Goal: Navigation & Orientation: Find specific page/section

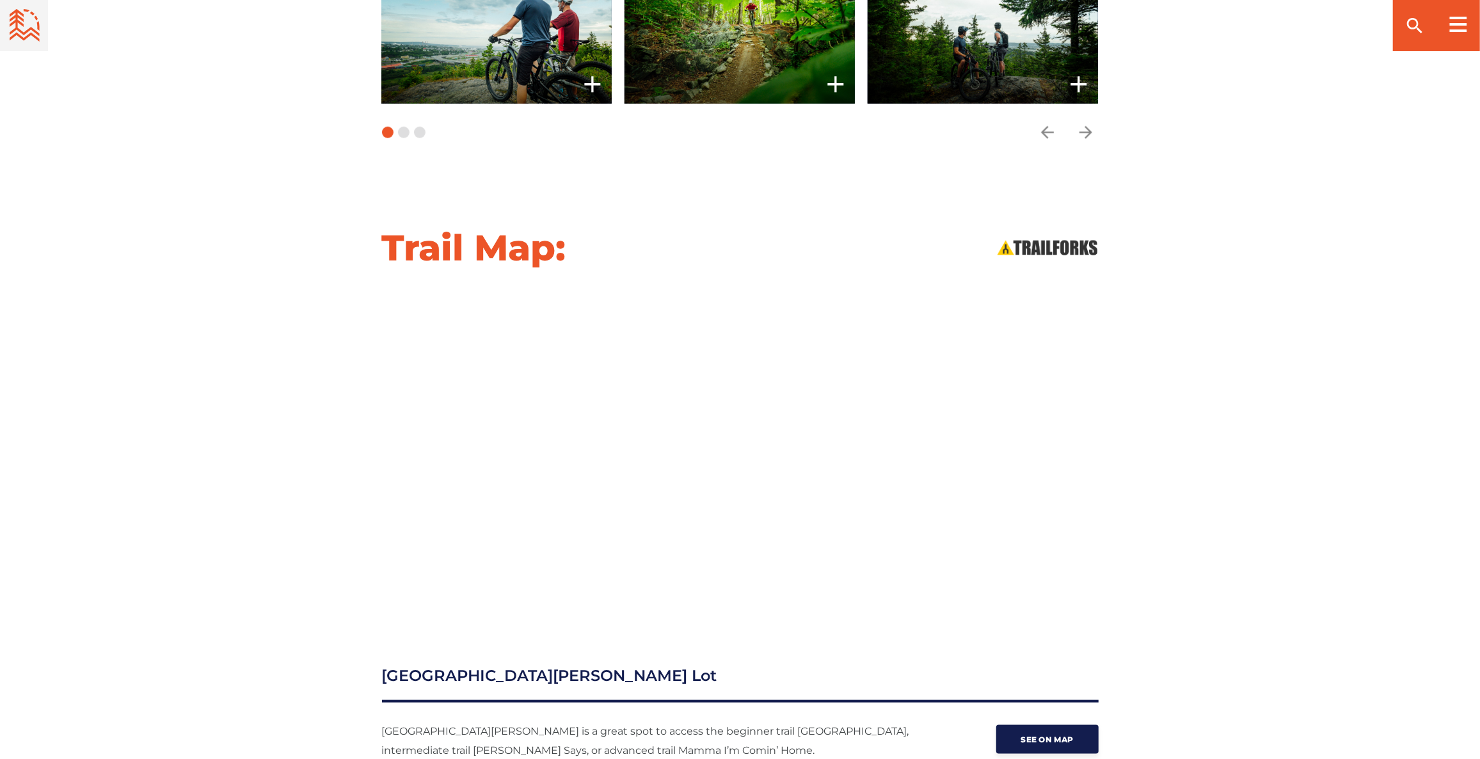
scroll to position [931, 0]
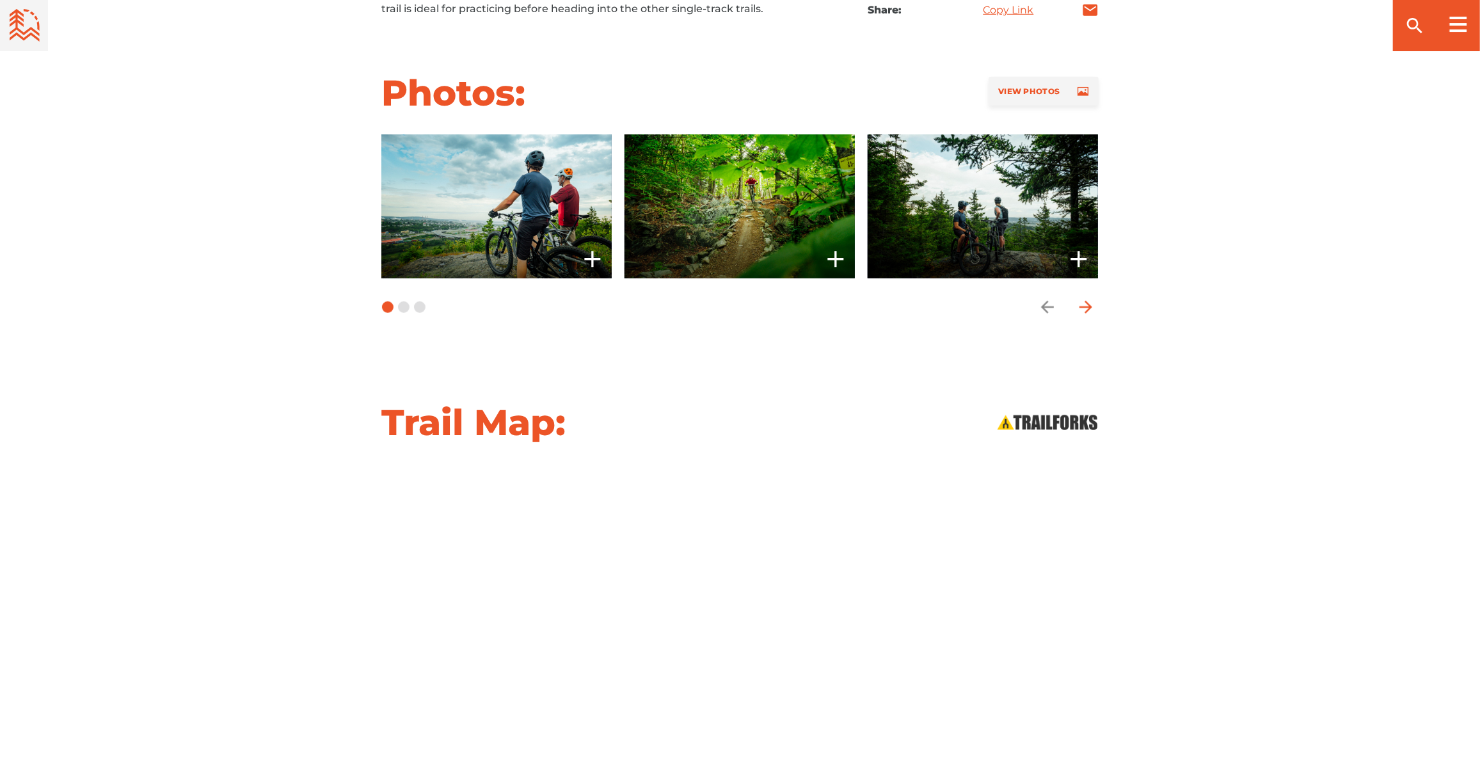
click at [1093, 300] on icon "arrow forward" at bounding box center [1086, 307] width 19 height 19
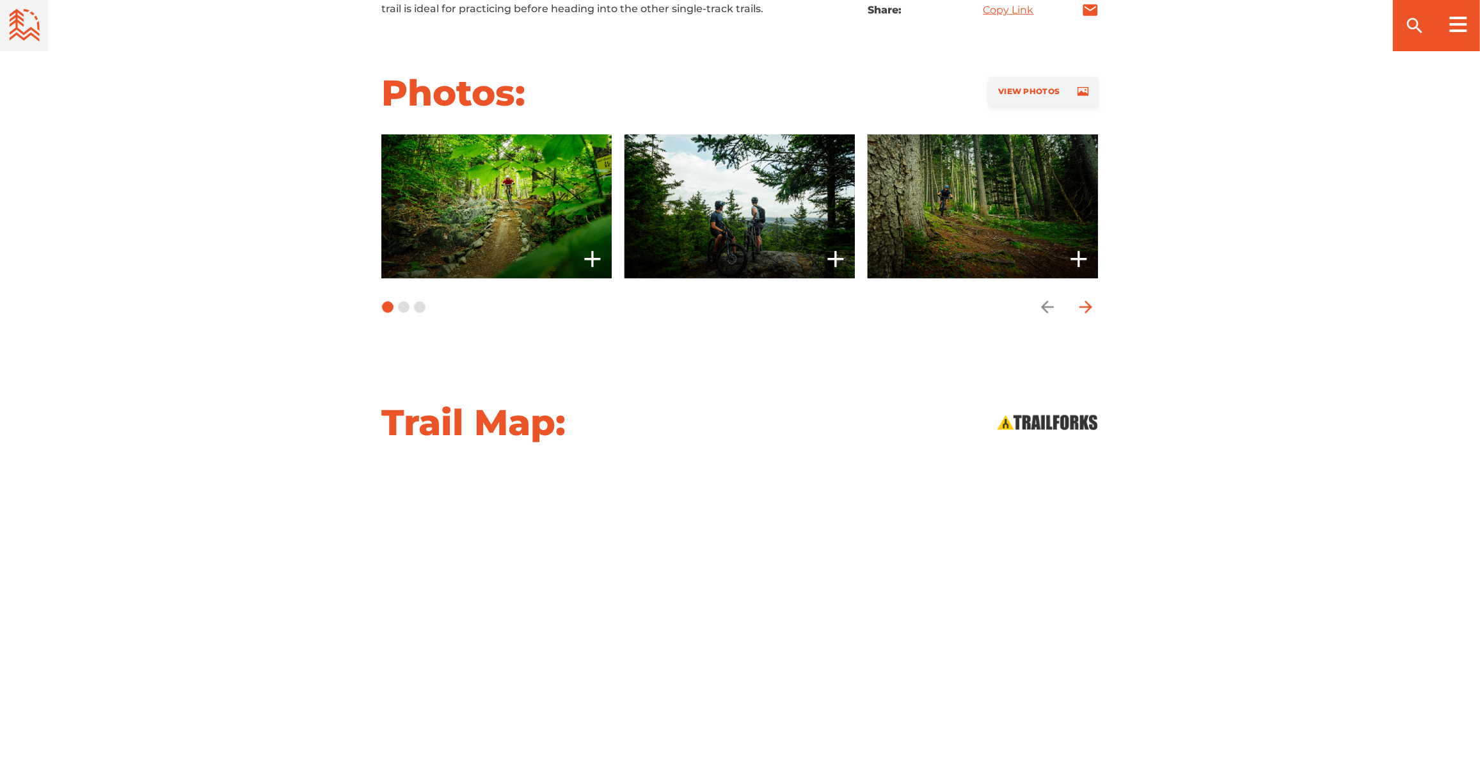
click at [1093, 300] on icon "arrow forward" at bounding box center [1086, 307] width 19 height 19
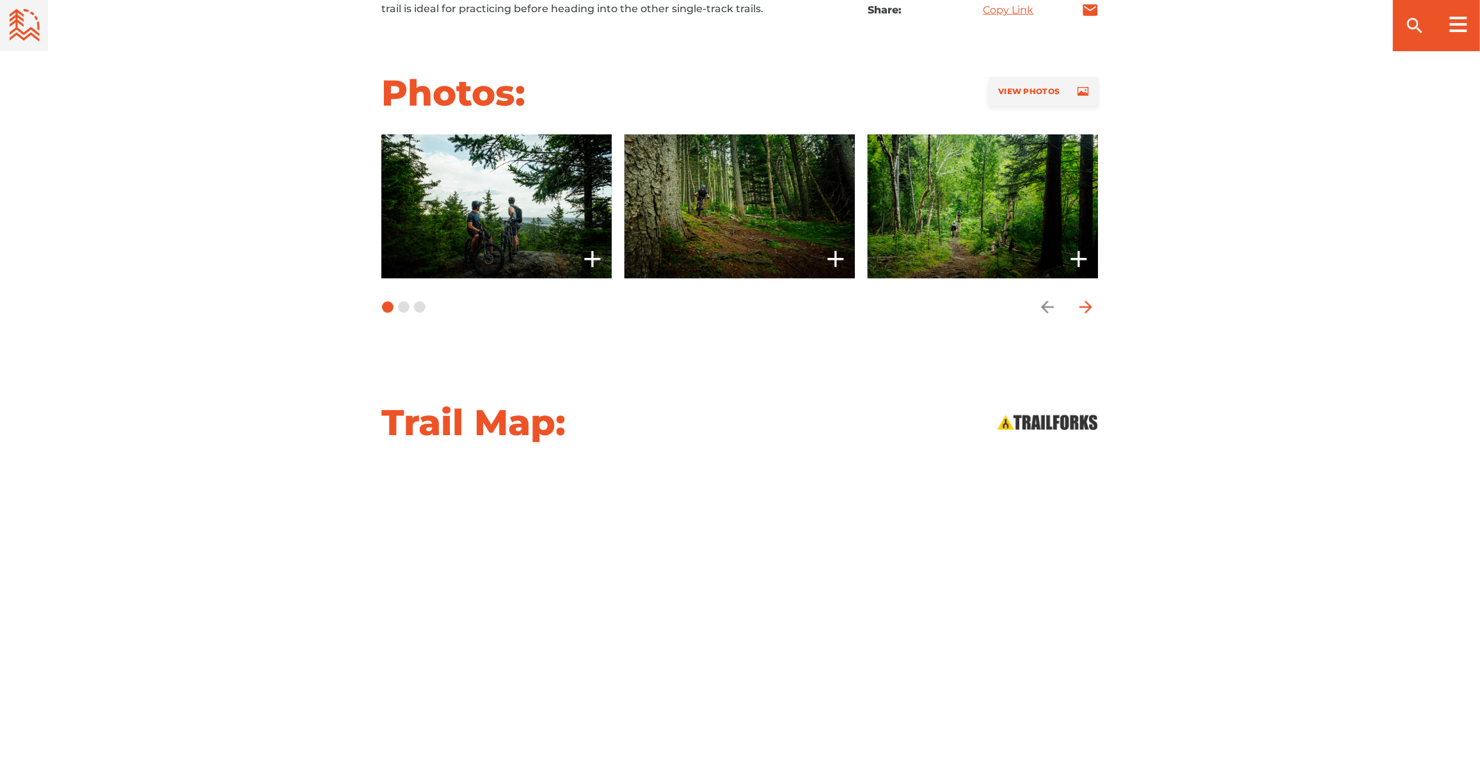
click at [1093, 300] on icon "arrow forward" at bounding box center [1086, 307] width 19 height 19
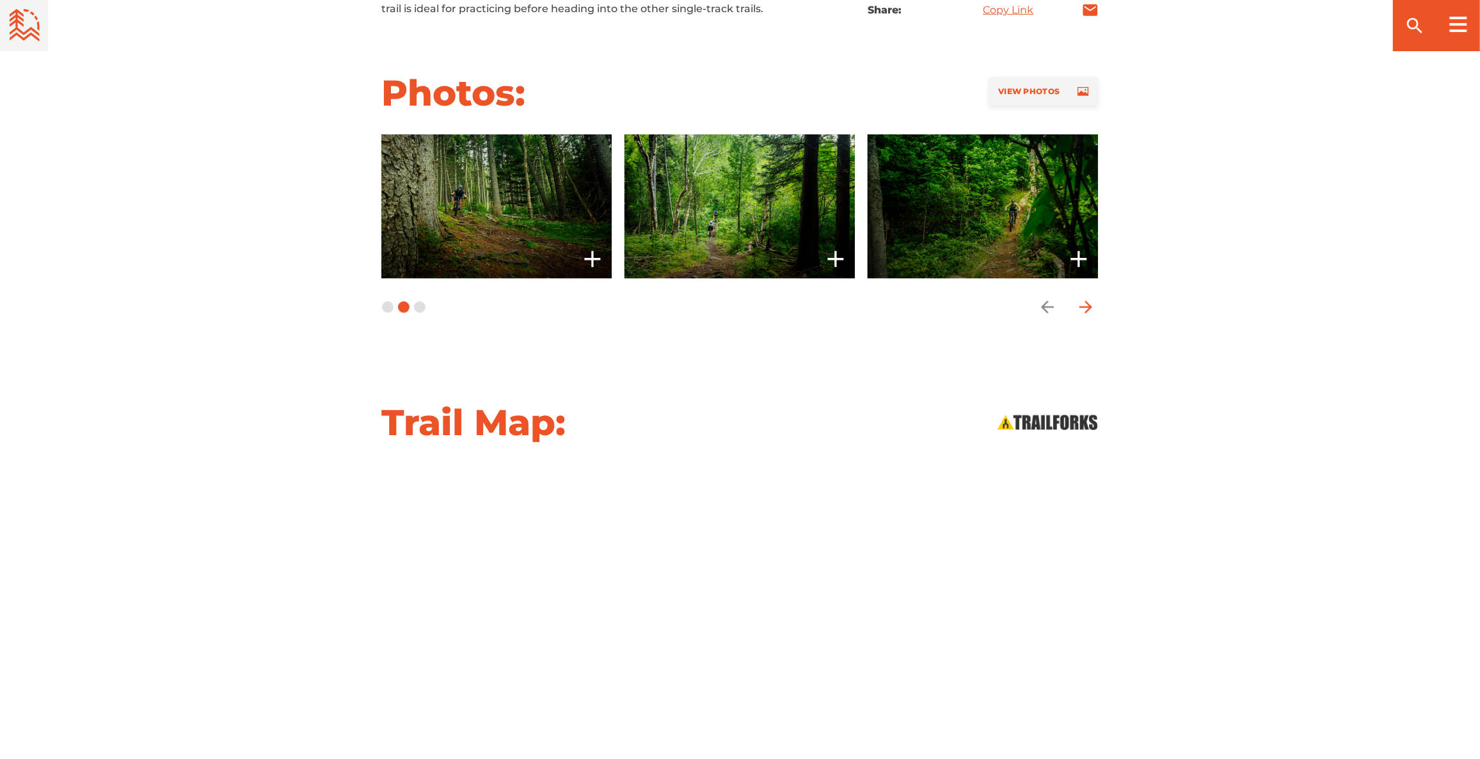
click at [1093, 300] on icon "arrow forward" at bounding box center [1086, 307] width 19 height 19
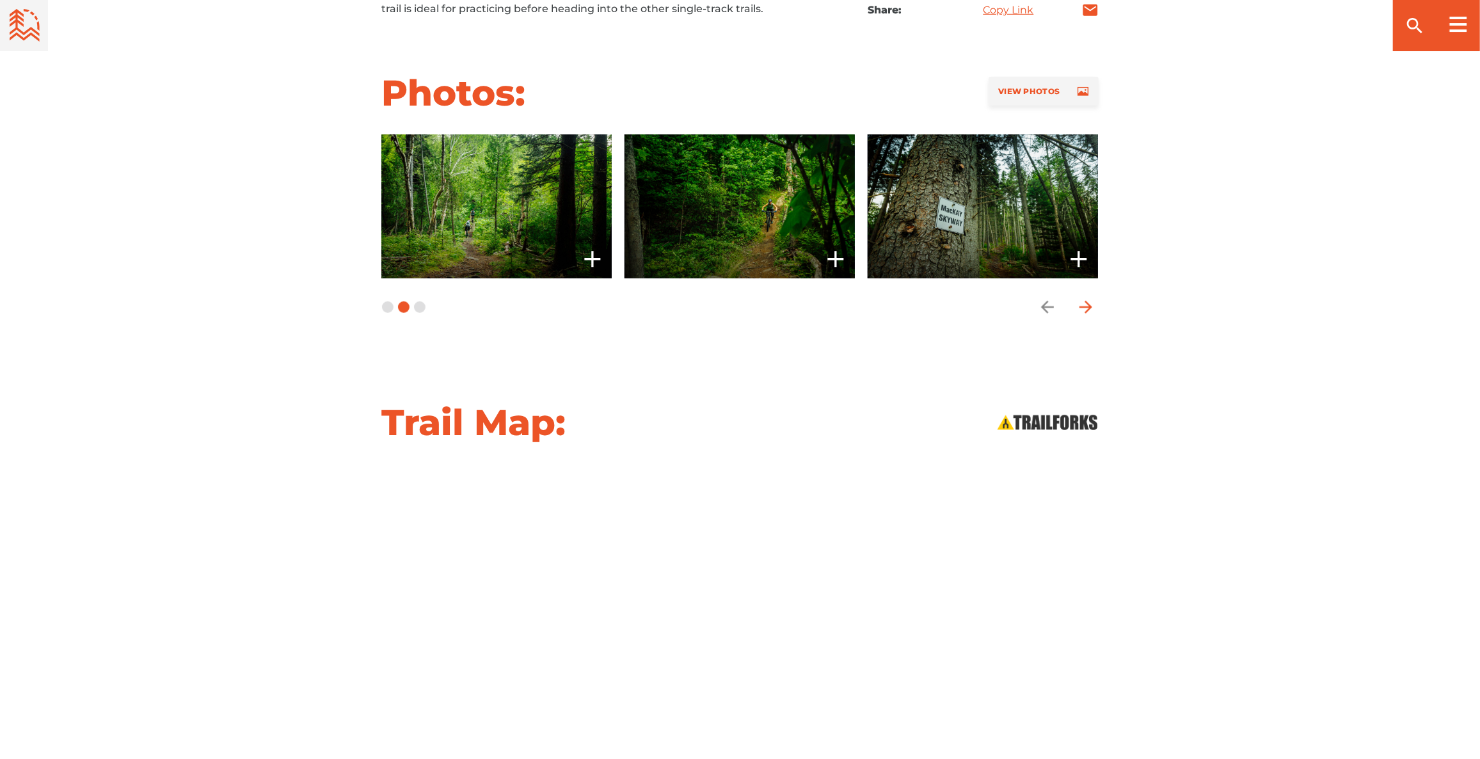
click at [1093, 300] on icon "arrow forward" at bounding box center [1086, 307] width 19 height 19
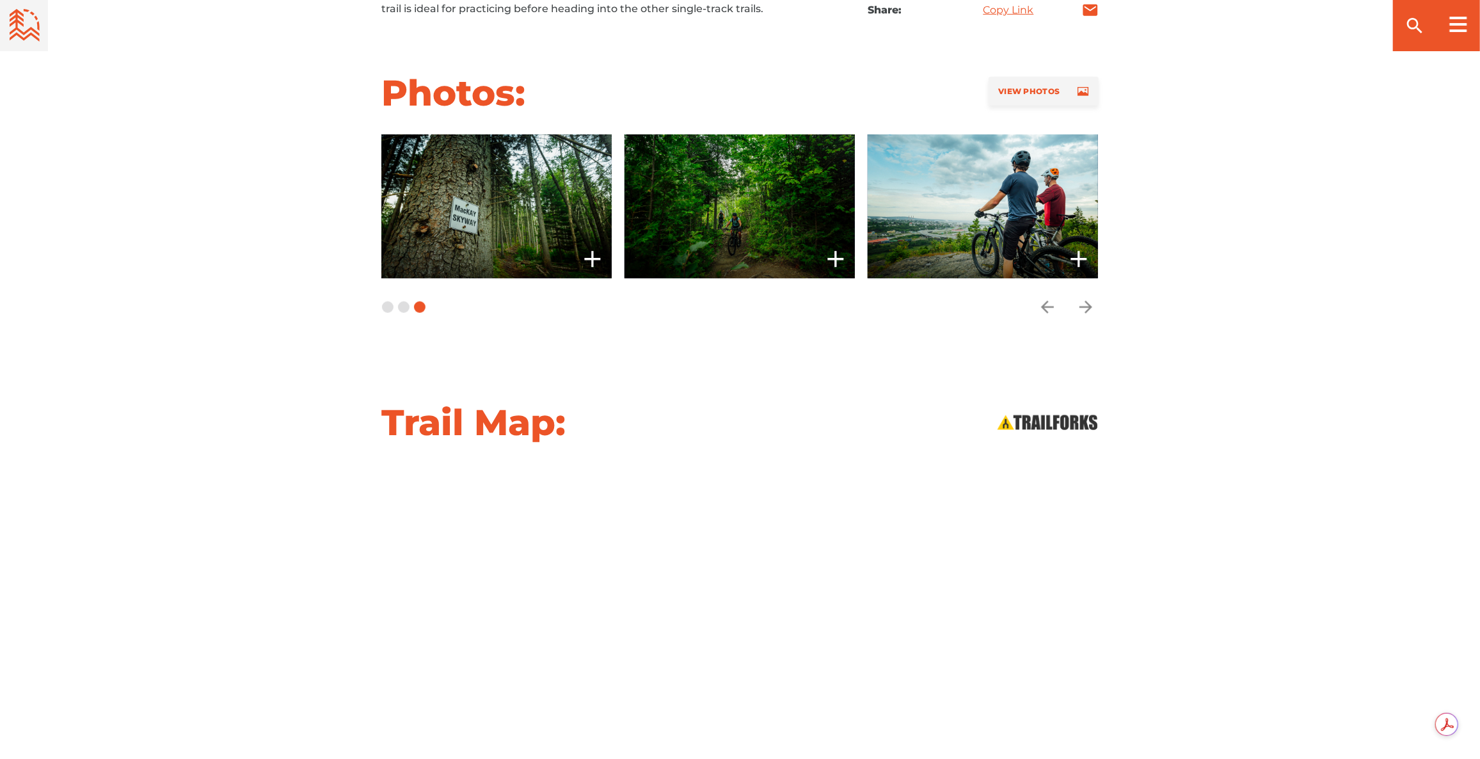
click at [202, 481] on div "Trail Map:" at bounding box center [740, 594] width 1480 height 388
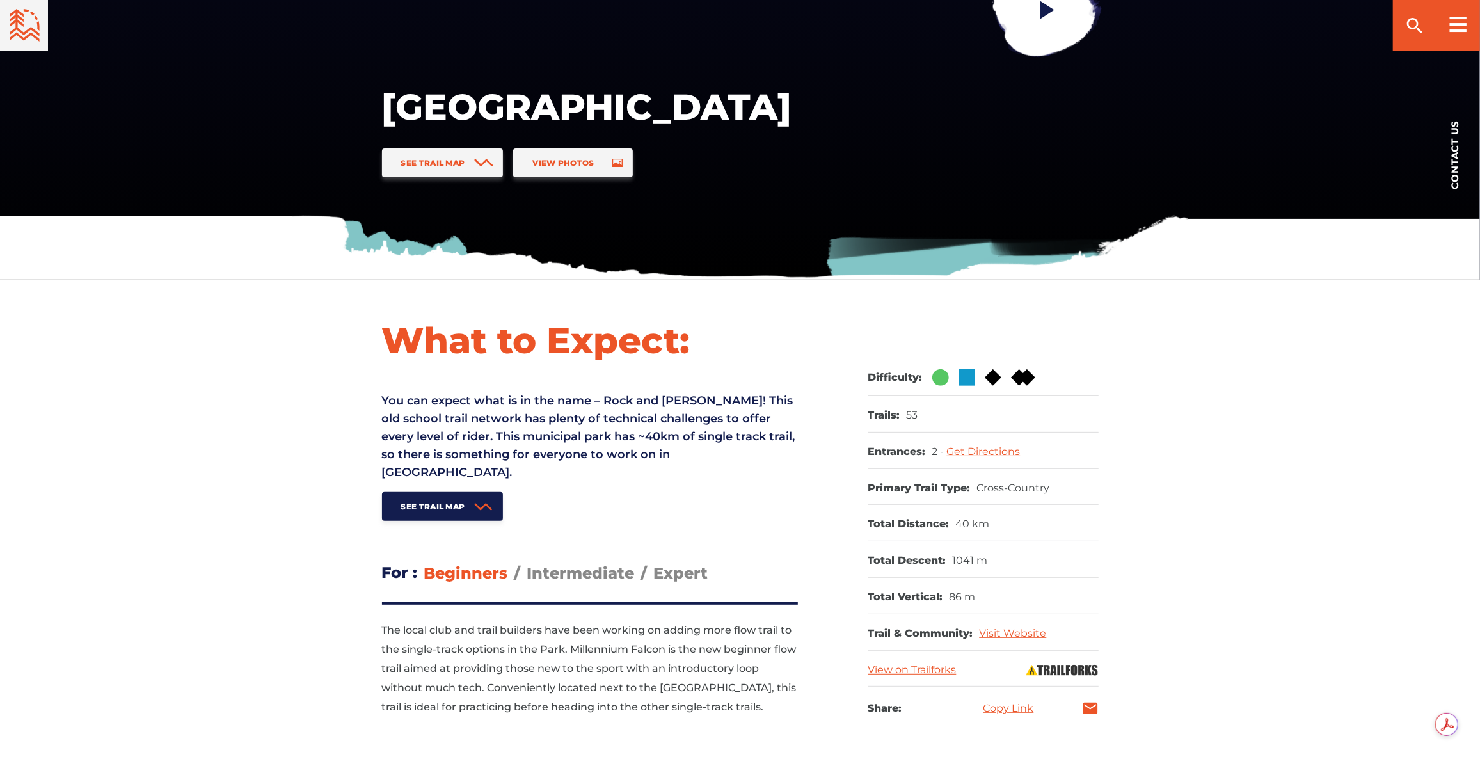
scroll to position [174, 0]
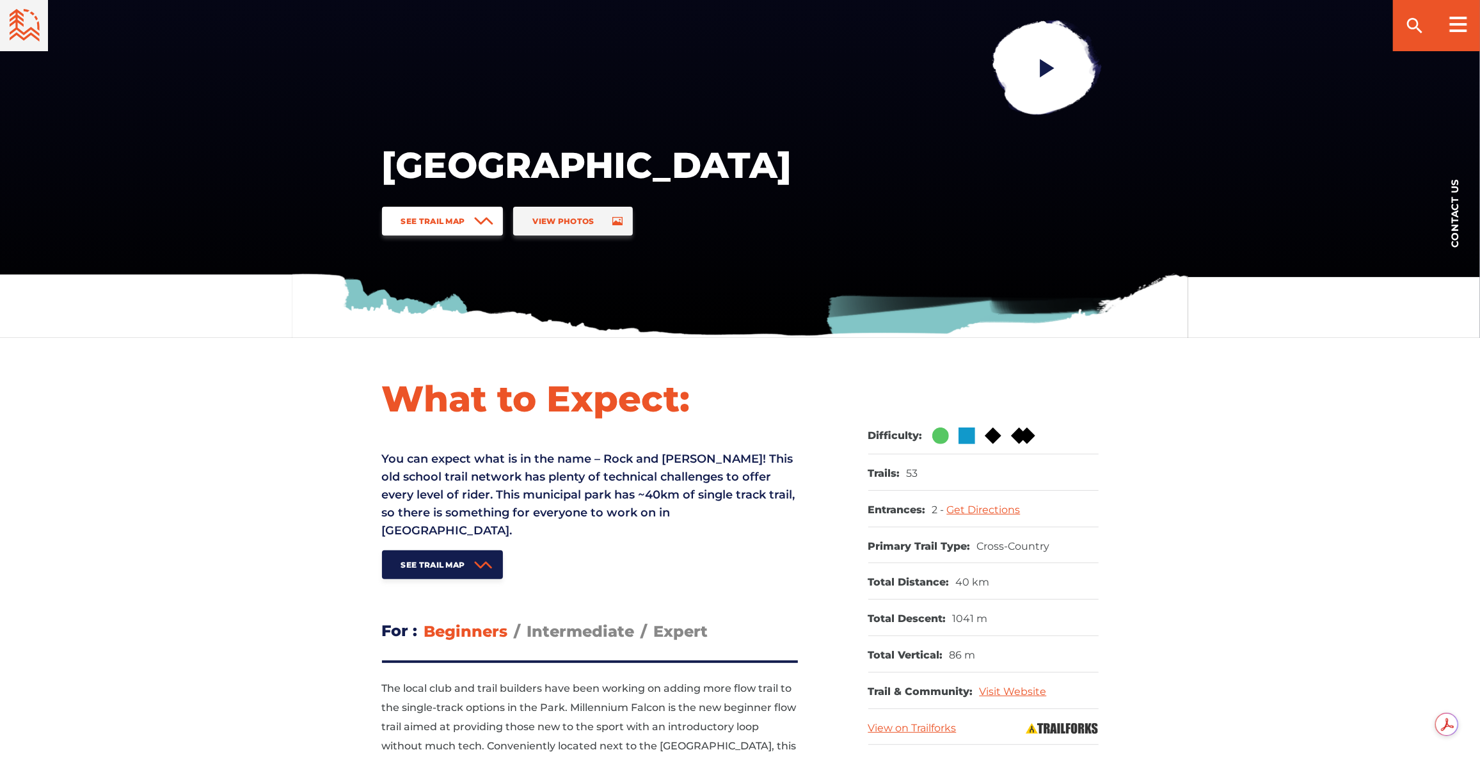
click at [435, 223] on span "See Trail Map" at bounding box center [433, 221] width 64 height 10
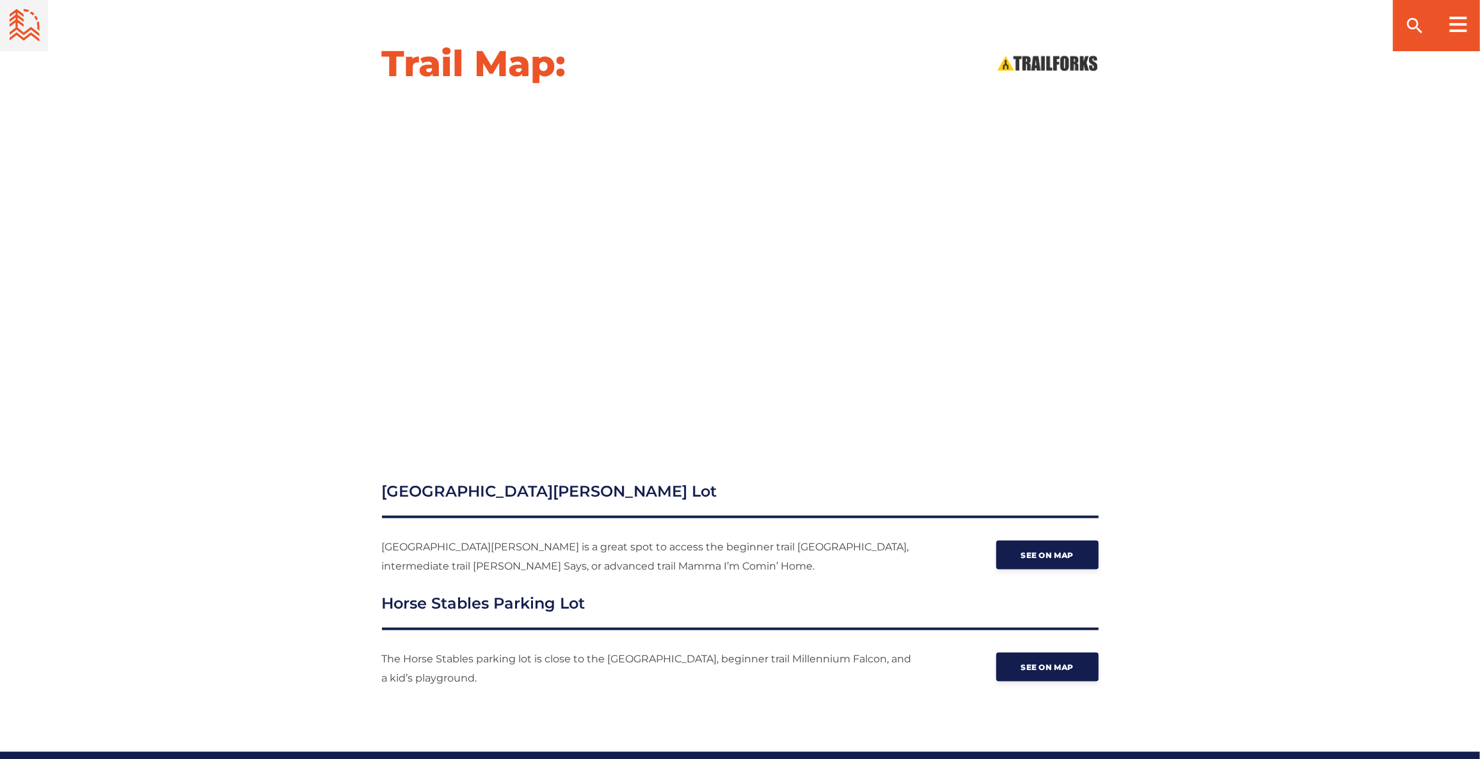
scroll to position [1328, 0]
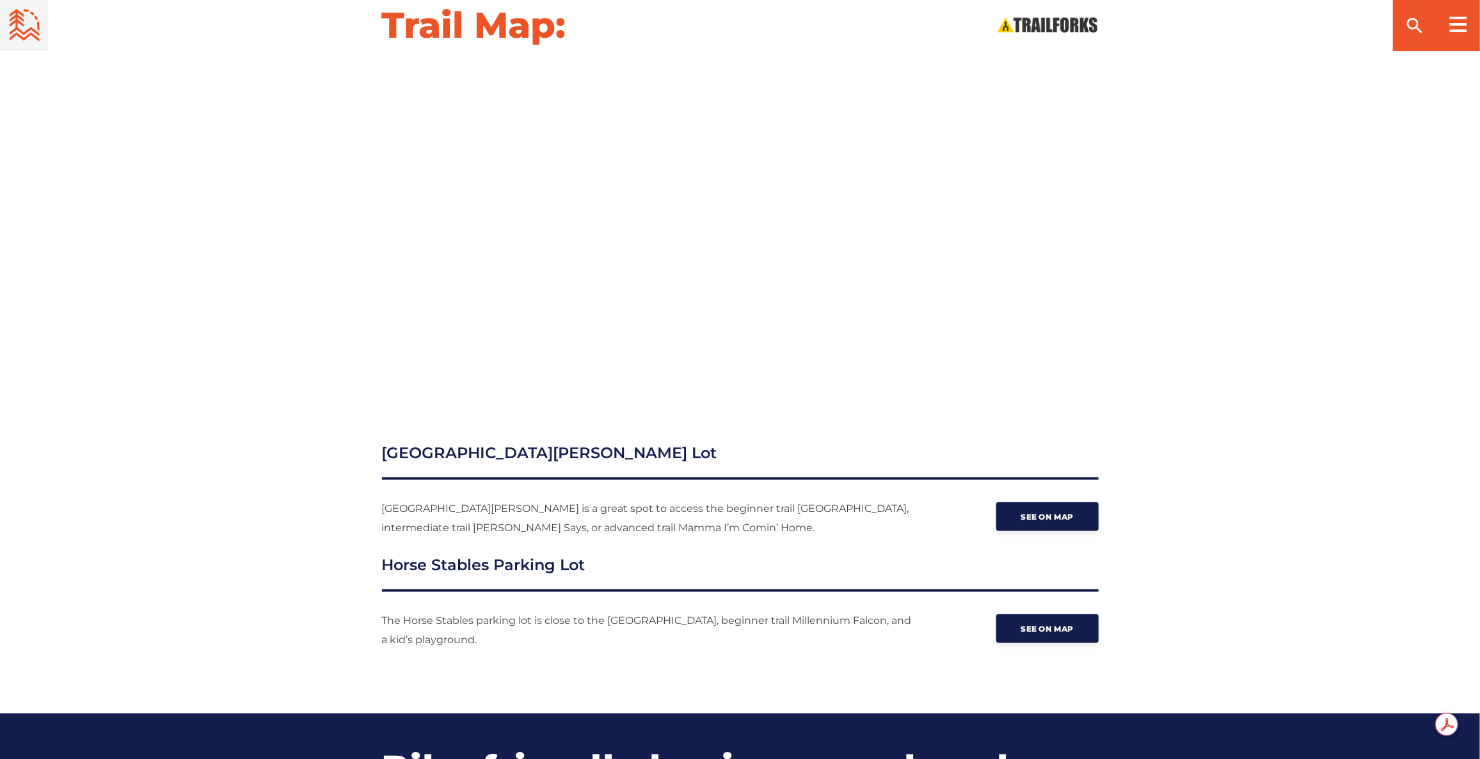
click at [1263, 518] on div "Upper Fisher Lakes Parking Lot Upper Fisher Lakes is a great spot to access the…" at bounding box center [740, 546] width 1480 height 208
click at [301, 303] on div at bounding box center [741, 229] width 896 height 324
click at [26, 27] on icon at bounding box center [63, 25] width 107 height 33
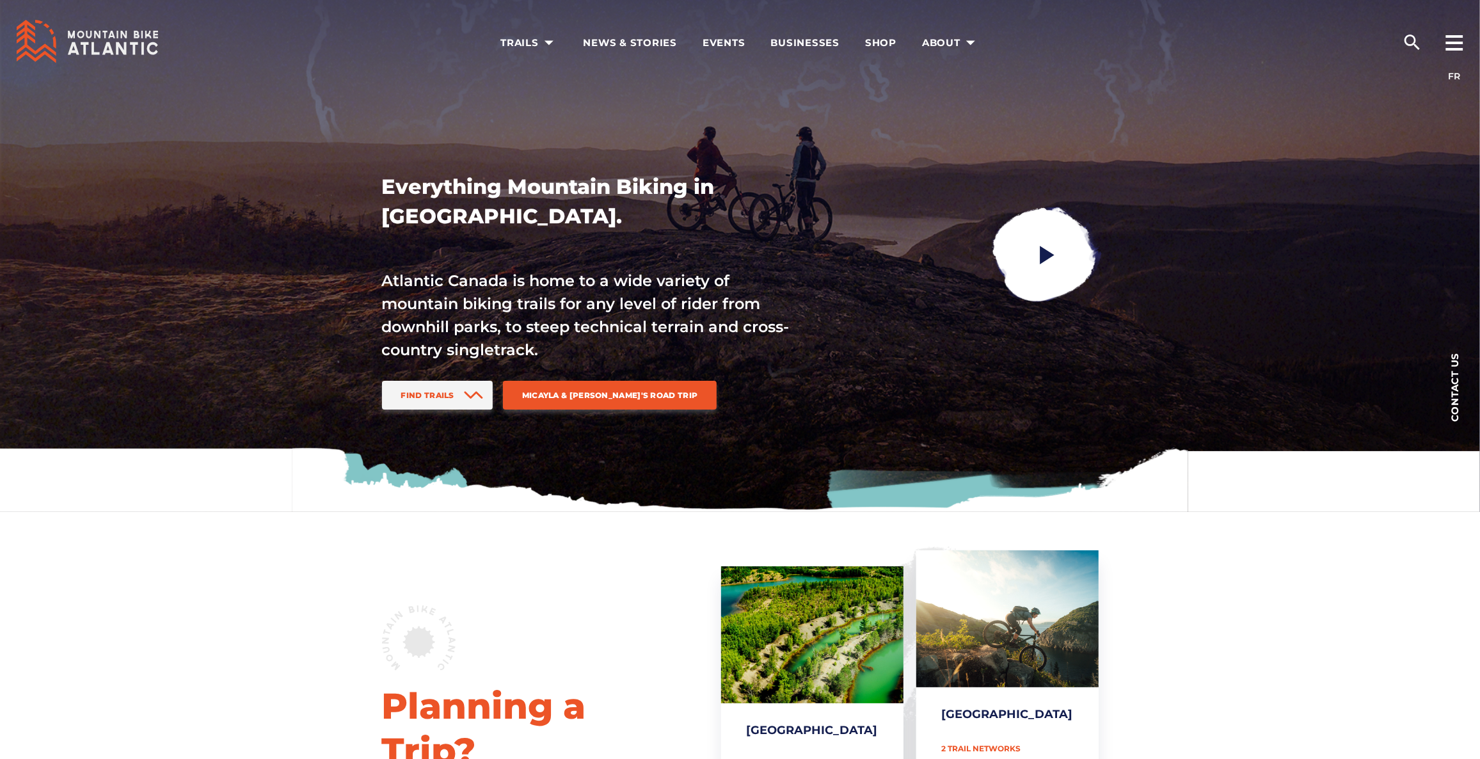
scroll to position [174, 0]
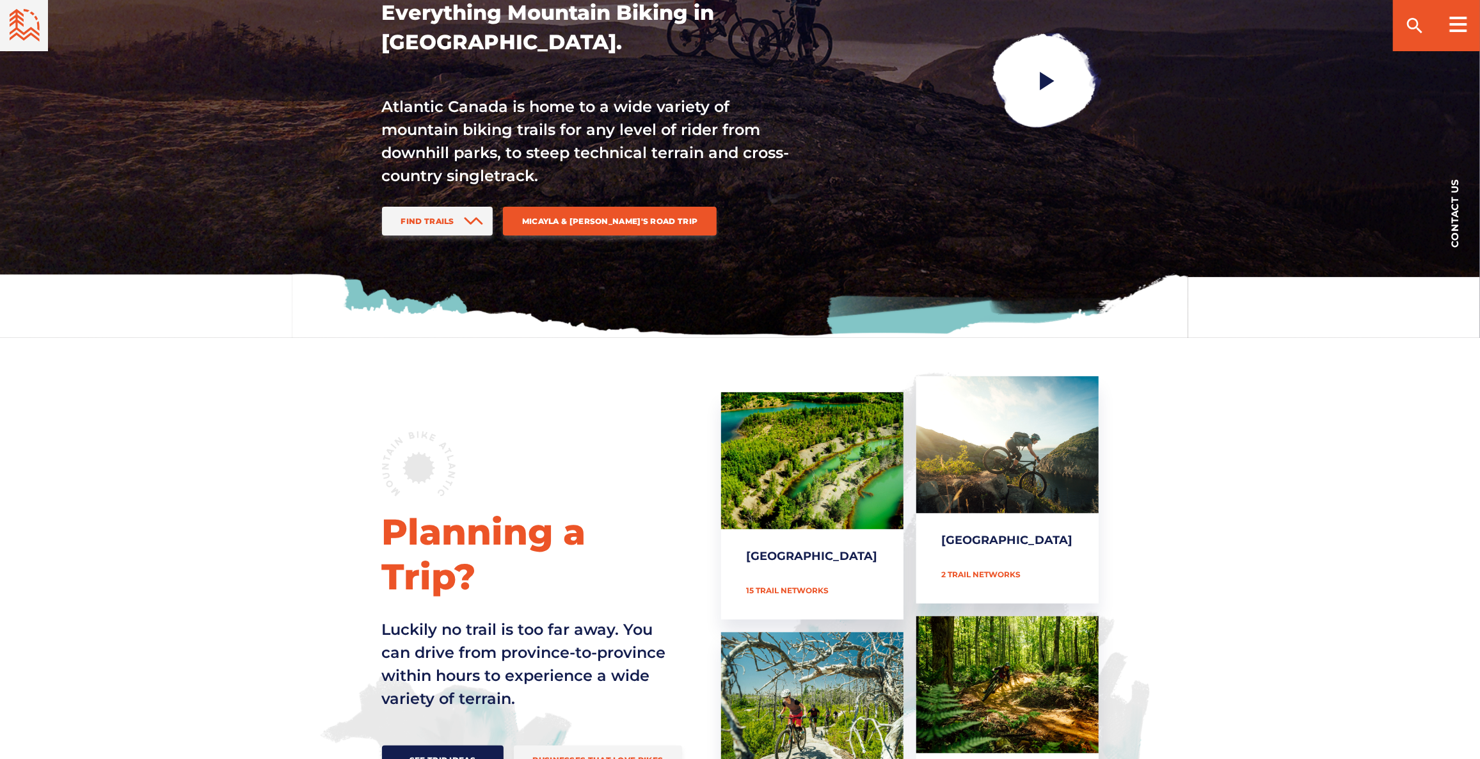
click at [113, 223] on div at bounding box center [740, 82] width 1480 height 512
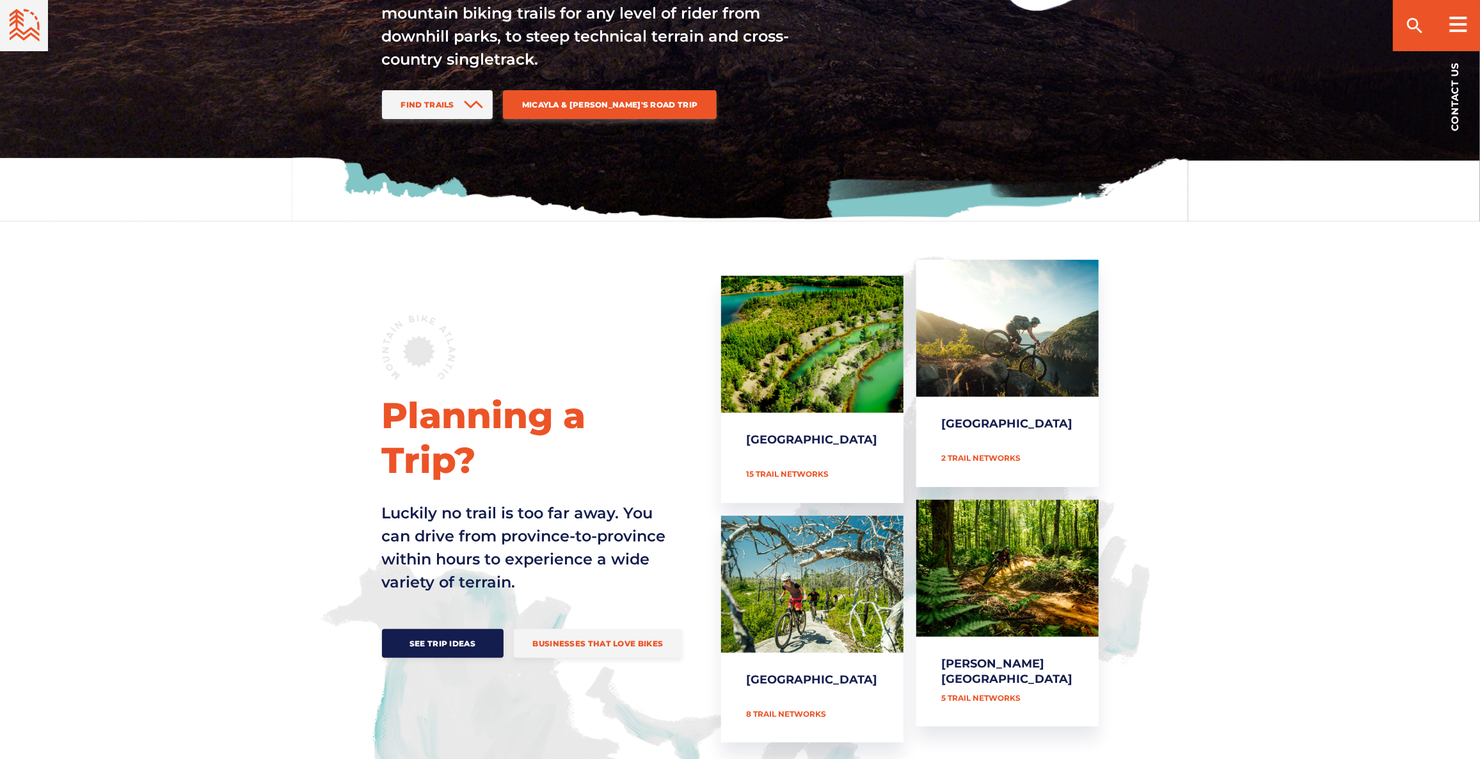
click at [85, 229] on div "Planning a Trip? Luckily no trail is too far away. You can drive from province-…" at bounding box center [740, 604] width 1480 height 767
